Goal: Contribute content: Add original content to the website for others to see

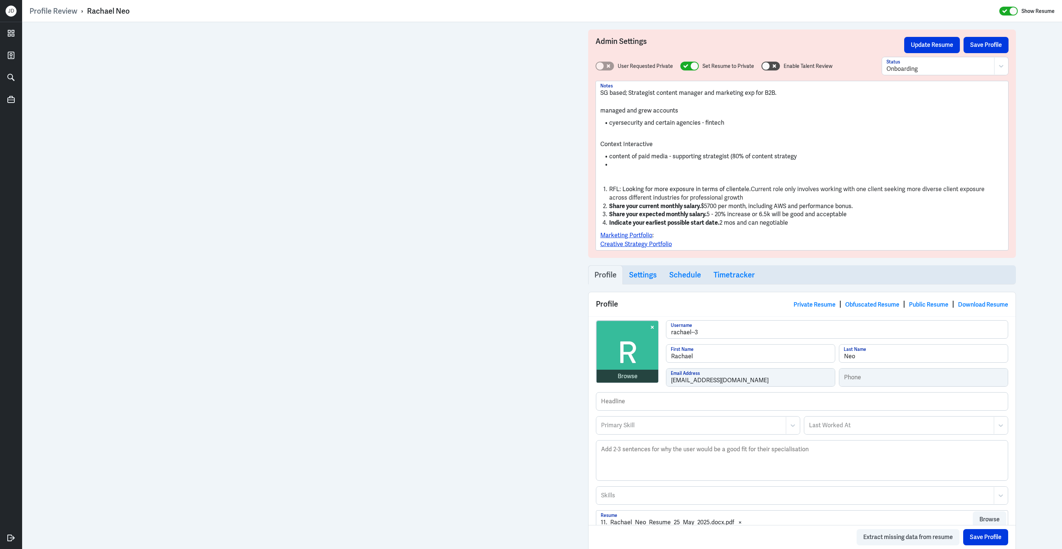
scroll to position [368, 0]
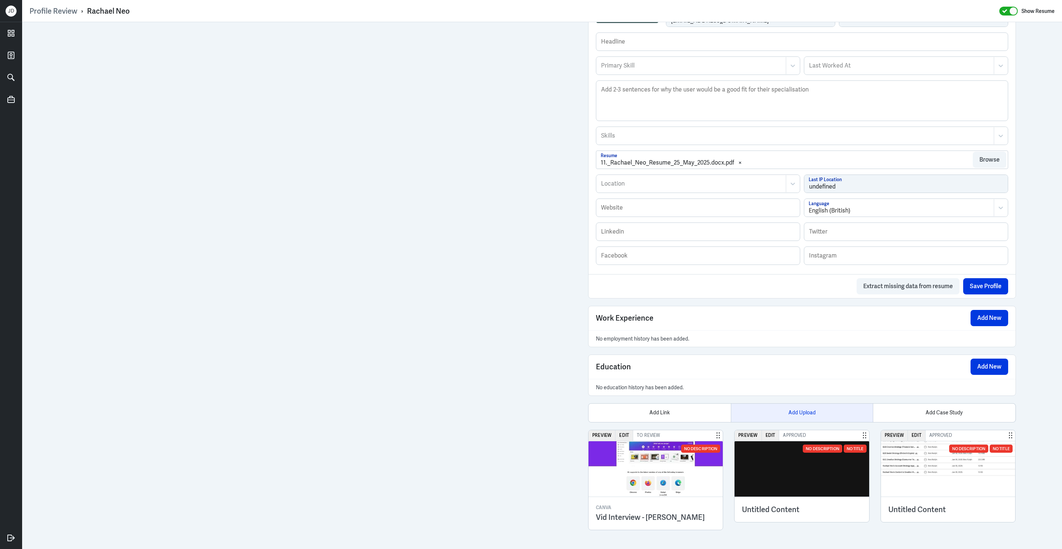
click at [786, 411] on div "Add Upload" at bounding box center [802, 412] width 142 height 18
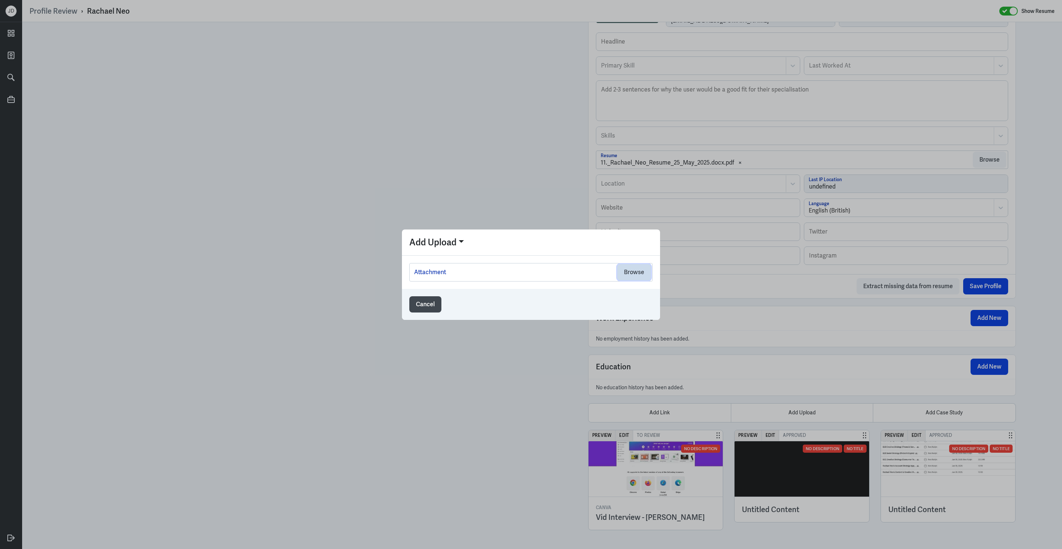
click at [634, 273] on button "Browse" at bounding box center [634, 272] width 34 height 16
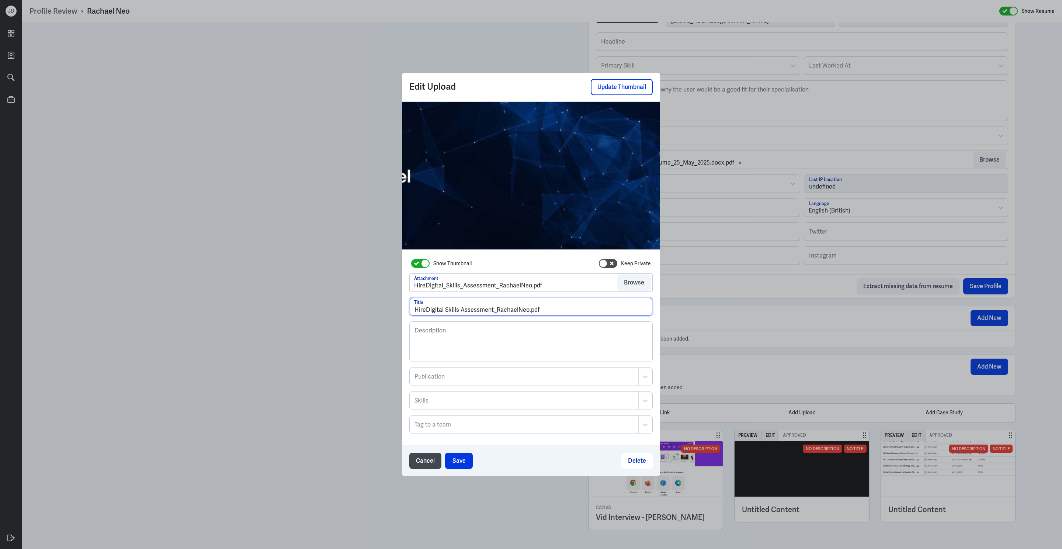
drag, startPoint x: 530, startPoint y: 313, endPoint x: 560, endPoint y: 314, distance: 29.5
click at [560, 314] on input "HireDigital Skills Assessment_RachaelNeo.pdf" at bounding box center [531, 306] width 243 height 18
click at [515, 311] on input "HireDigital Skills Assessment_RachaelNeo" at bounding box center [531, 306] width 243 height 18
drag, startPoint x: 443, startPoint y: 313, endPoint x: 386, endPoint y: 311, distance: 57.2
click at [386, 311] on div "Edit Upload Update Thumbnail Show Thumbnail Keep Private Attachment HireDigital…" at bounding box center [531, 274] width 1062 height 549
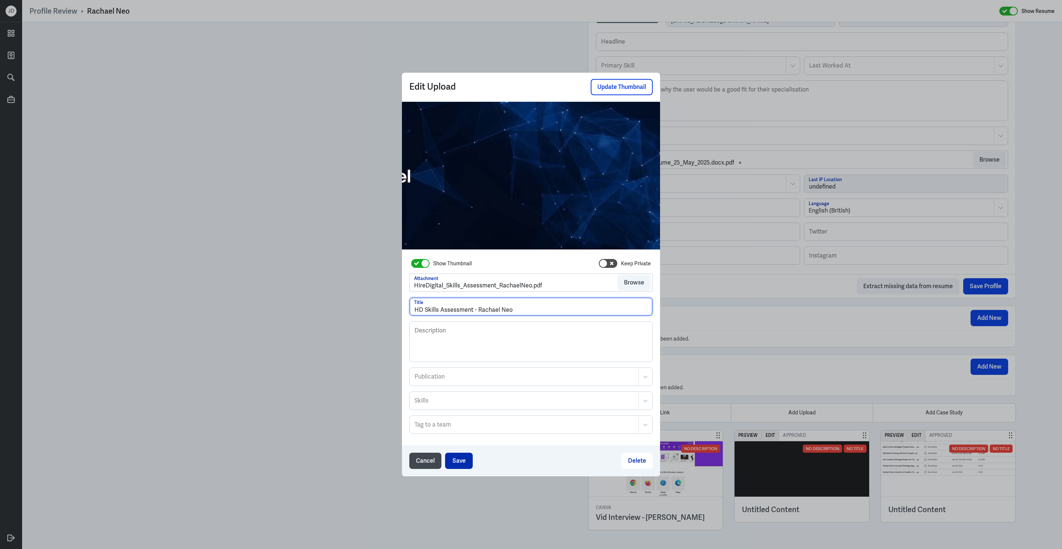
type input "HD Skills Assessment - Rachael Neo"
click at [455, 458] on button "Save" at bounding box center [459, 460] width 28 height 16
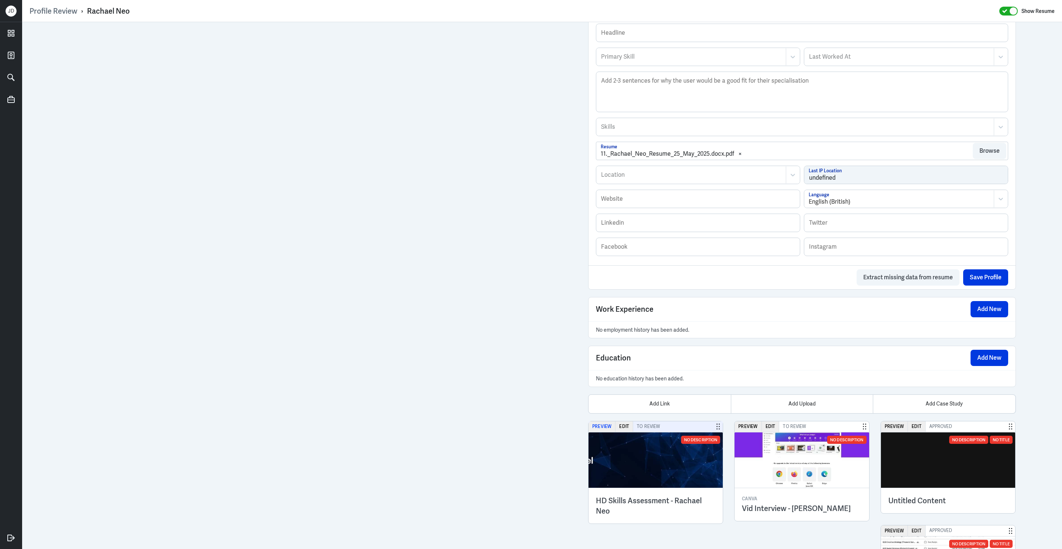
click at [601, 432] on button "Preview" at bounding box center [601, 426] width 27 height 11
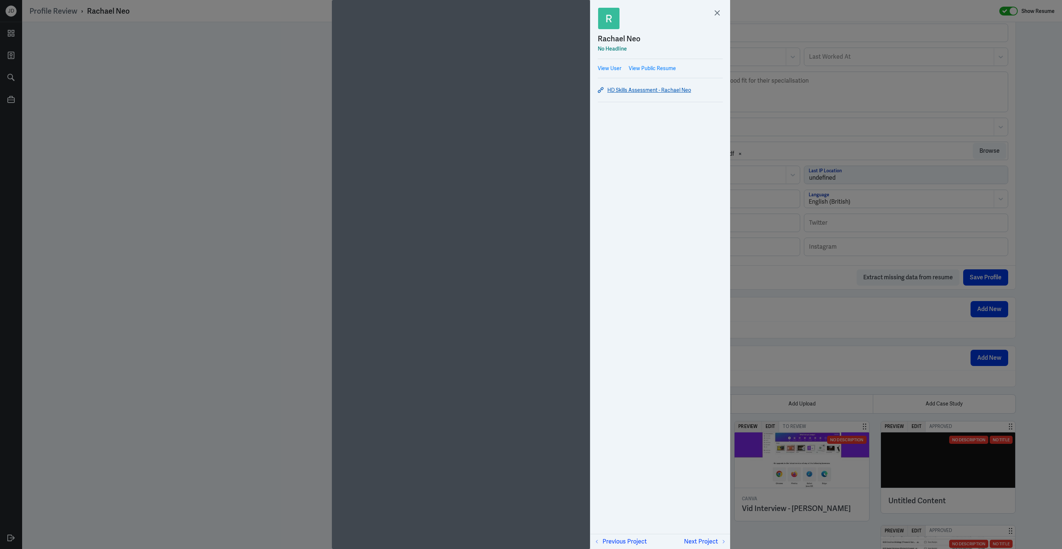
click at [673, 90] on link "HD Skills Assessment - Rachael Neo" at bounding box center [660, 90] width 125 height 9
